Goal: Understand site structure: Grasp the organization and layout of the website

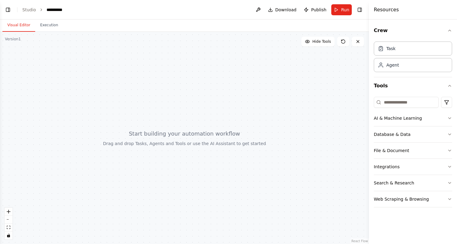
click at [16, 41] on div "Version 1" at bounding box center [13, 39] width 16 height 5
click at [45, 31] on button "Execution" at bounding box center [49, 25] width 28 height 13
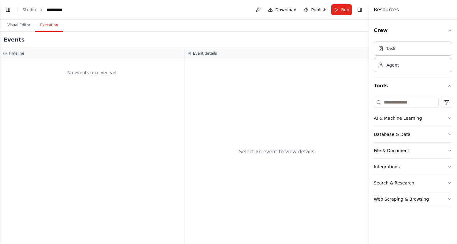
click at [18, 28] on button "Visual Editor" at bounding box center [18, 25] width 33 height 13
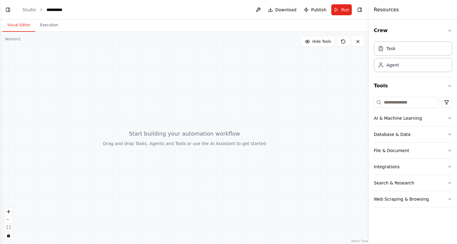
click at [362, 10] on button "Toggle Right Sidebar" at bounding box center [360, 10] width 9 height 9
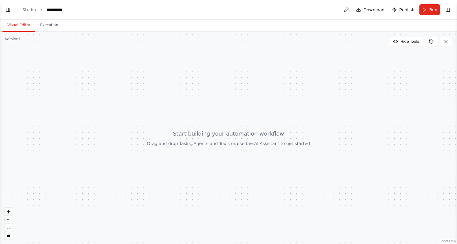
click at [449, 11] on button "Toggle Right Sidebar" at bounding box center [448, 10] width 9 height 9
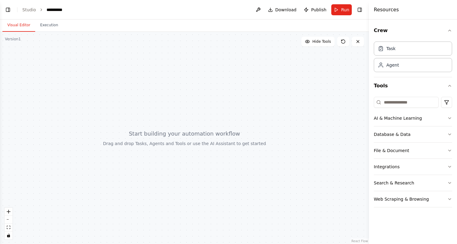
click at [54, 67] on div at bounding box center [184, 138] width 369 height 213
click at [17, 40] on div "Version 1" at bounding box center [13, 39] width 16 height 5
click at [11, 7] on button "Toggle Left Sidebar" at bounding box center [8, 10] width 9 height 9
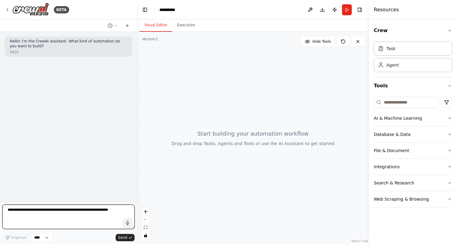
click at [48, 218] on textarea at bounding box center [68, 217] width 132 height 24
